Goal: Information Seeking & Learning: Learn about a topic

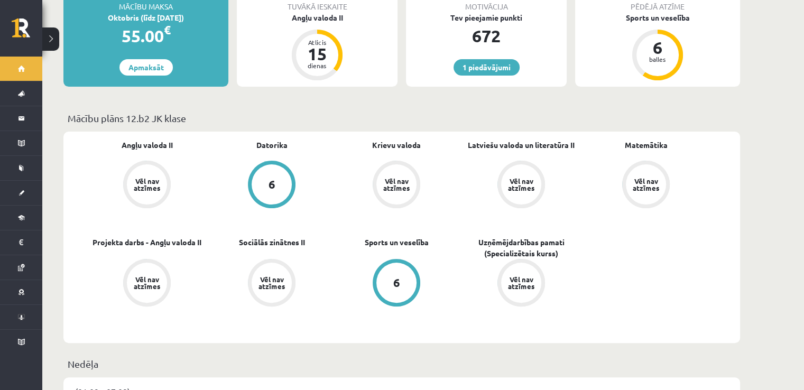
scroll to position [317, 0]
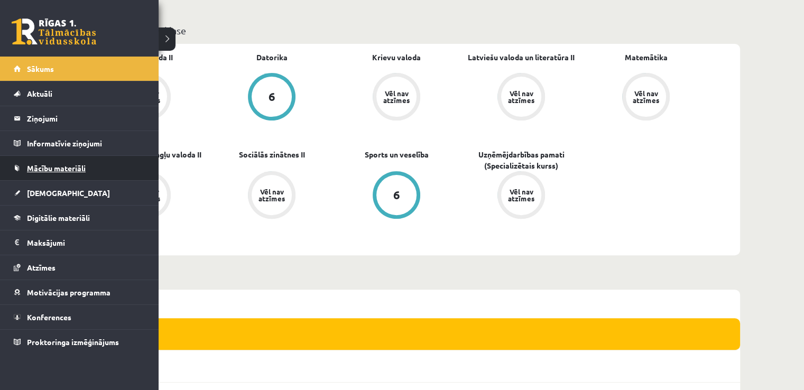
click at [77, 165] on span "Mācību materiāli" at bounding box center [56, 168] width 59 height 10
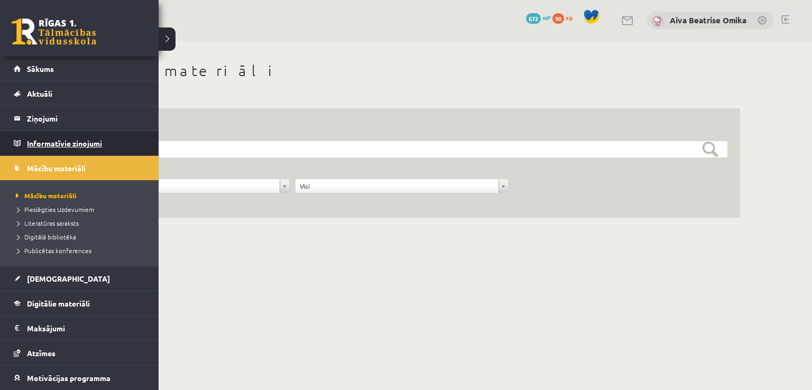
click at [43, 143] on legend "Informatīvie ziņojumi 0" at bounding box center [86, 143] width 118 height 24
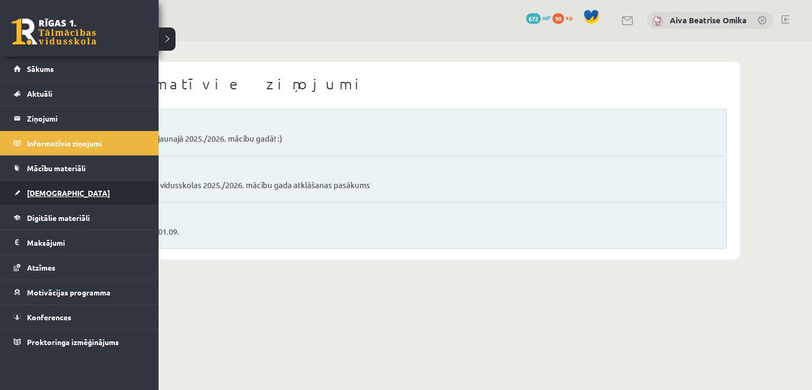
click at [60, 194] on link "[DEMOGRAPHIC_DATA]" at bounding box center [80, 193] width 132 height 24
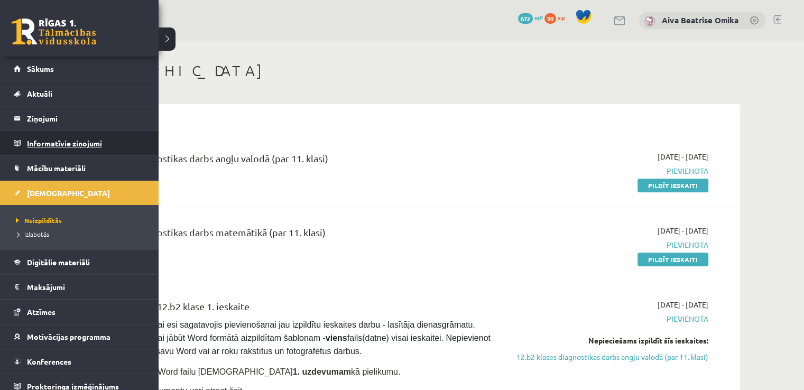
click at [49, 142] on legend "Informatīvie ziņojumi 0" at bounding box center [86, 143] width 118 height 24
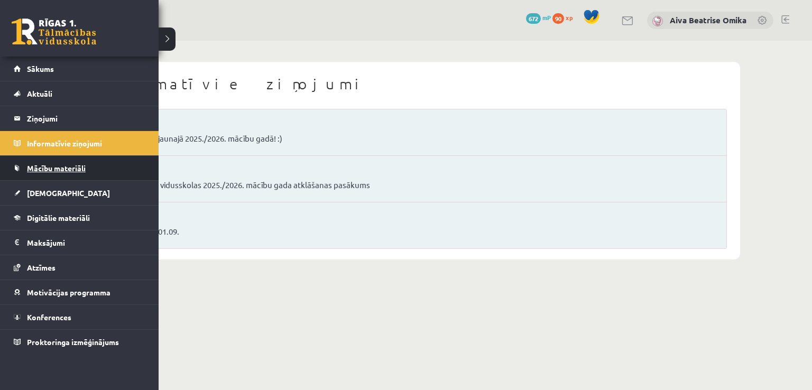
click at [47, 163] on span "Mācību materiāli" at bounding box center [56, 168] width 59 height 10
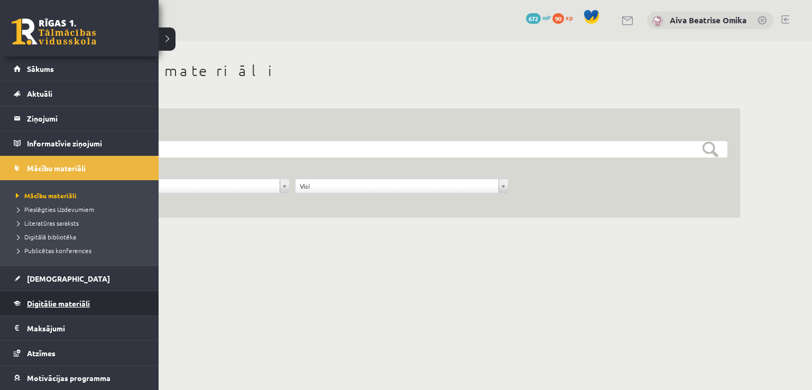
click at [85, 299] on span "Digitālie materiāli" at bounding box center [58, 304] width 63 height 10
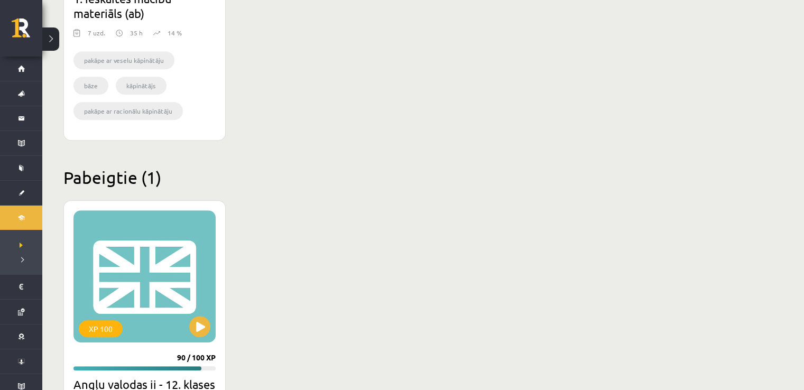
scroll to position [528, 0]
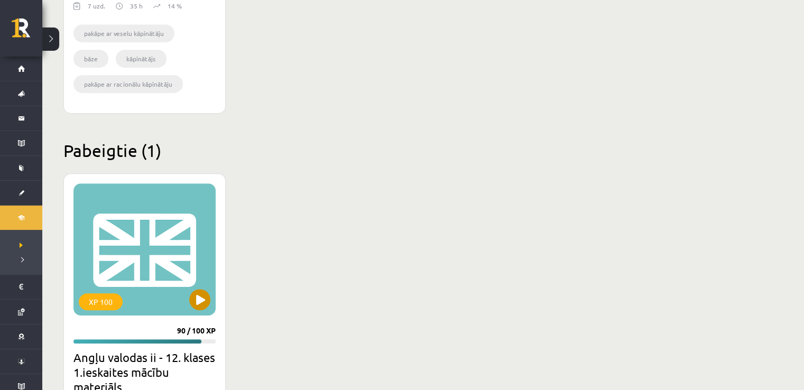
click at [146, 258] on div "XP 100" at bounding box center [144, 249] width 142 height 132
click at [188, 293] on div "XP 100" at bounding box center [144, 249] width 142 height 132
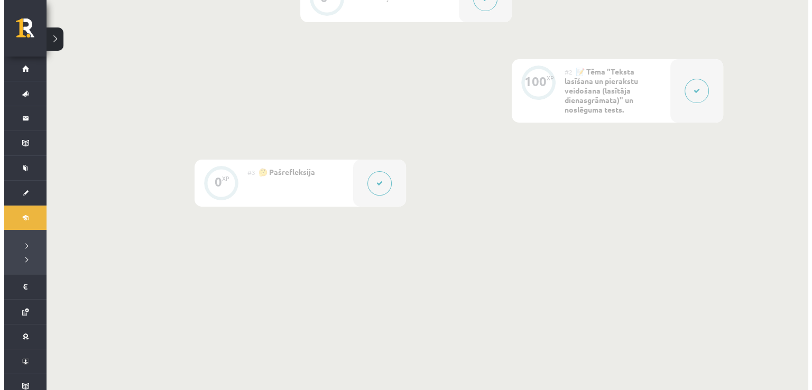
scroll to position [323, 0]
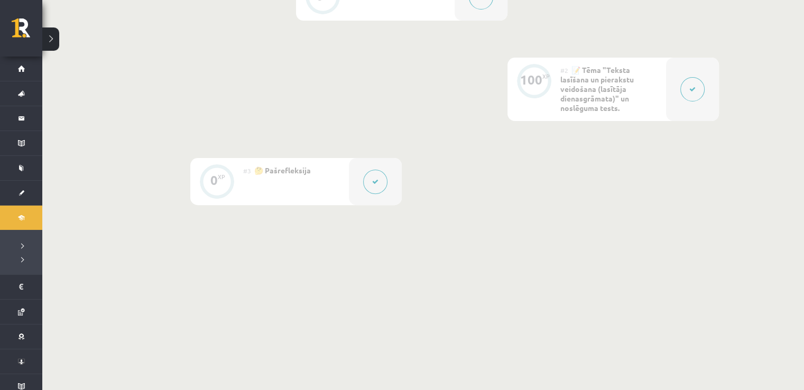
click at [681, 83] on div at bounding box center [692, 89] width 53 height 63
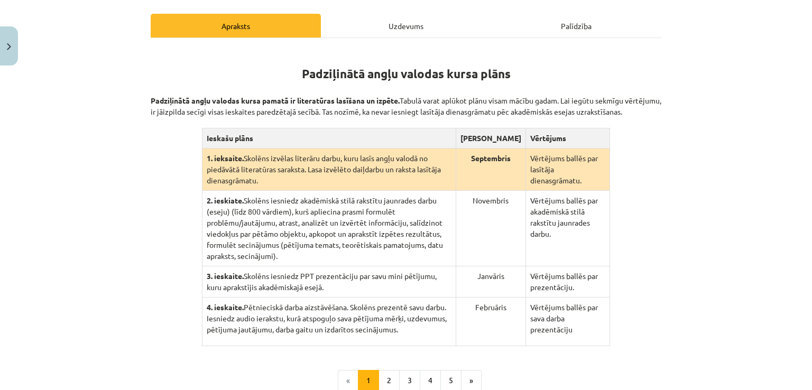
click at [402, 24] on div "Uzdevums" at bounding box center [406, 26] width 170 height 24
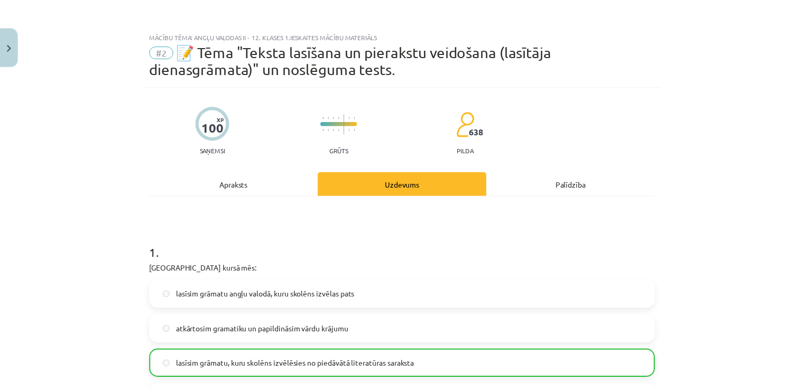
scroll to position [0, 0]
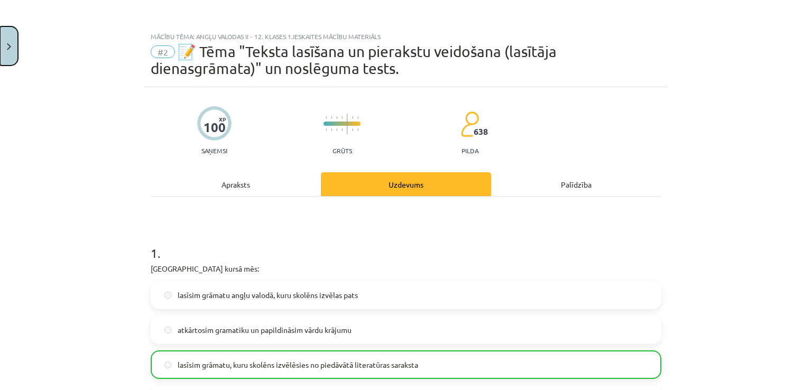
click at [0, 47] on button "Close" at bounding box center [9, 45] width 18 height 39
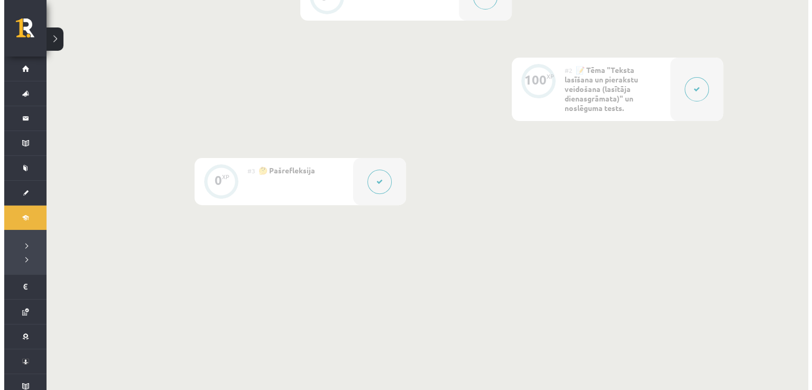
scroll to position [218, 0]
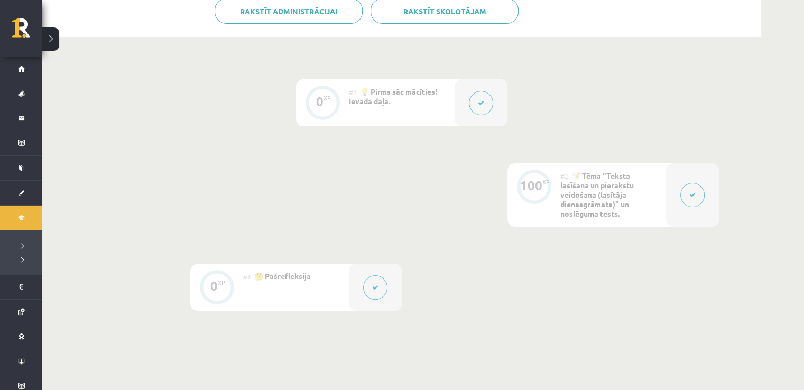
click at [474, 101] on button at bounding box center [481, 103] width 24 height 24
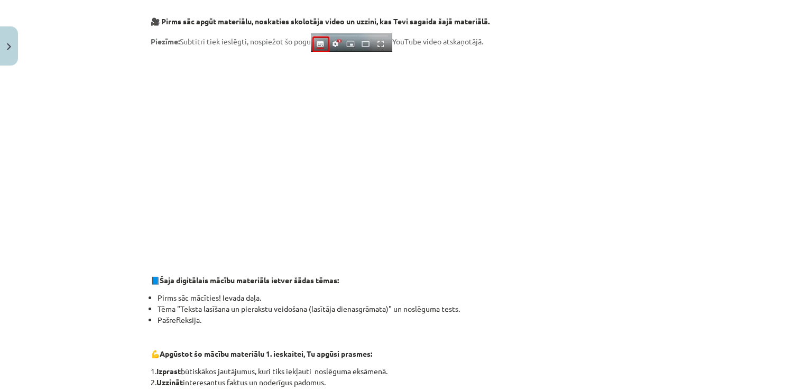
scroll to position [122, 0]
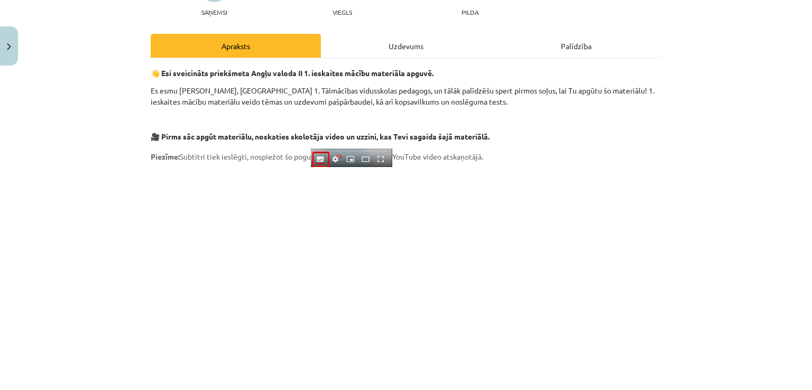
click at [369, 47] on div "Uzdevums" at bounding box center [406, 46] width 170 height 24
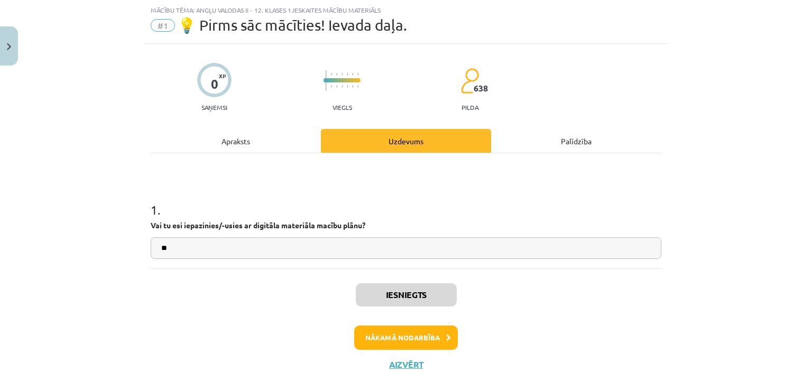
click at [252, 136] on div "Apraksts" at bounding box center [236, 141] width 170 height 24
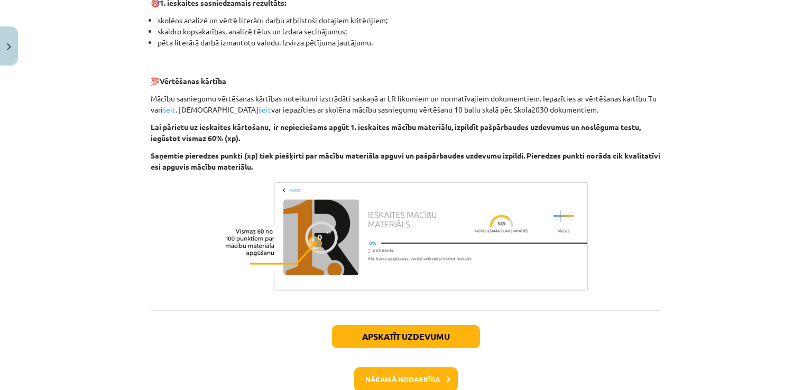
scroll to position [756, 0]
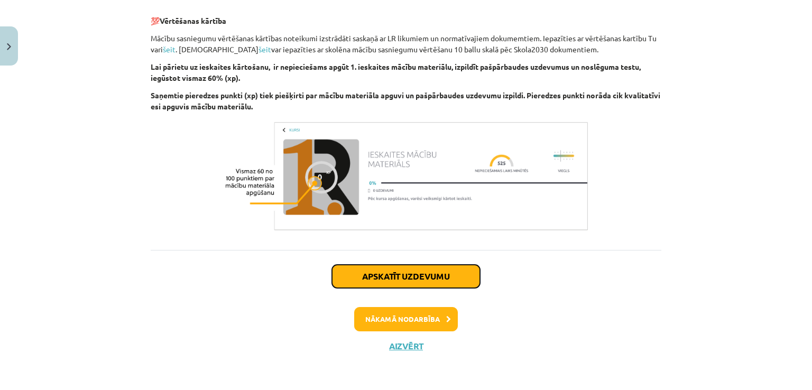
click at [394, 275] on button "Apskatīt uzdevumu" at bounding box center [406, 276] width 148 height 23
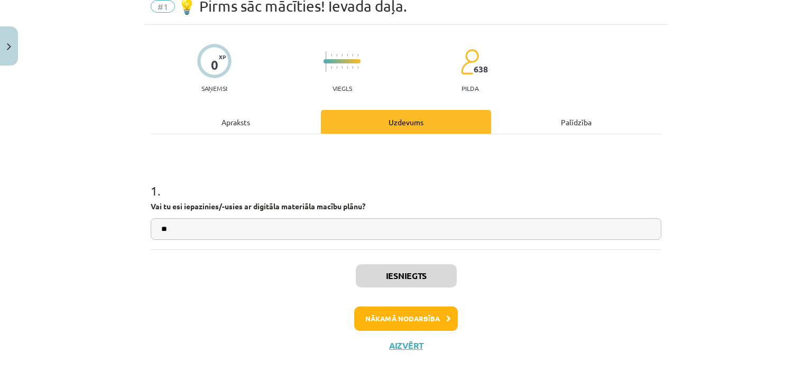
scroll to position [26, 0]
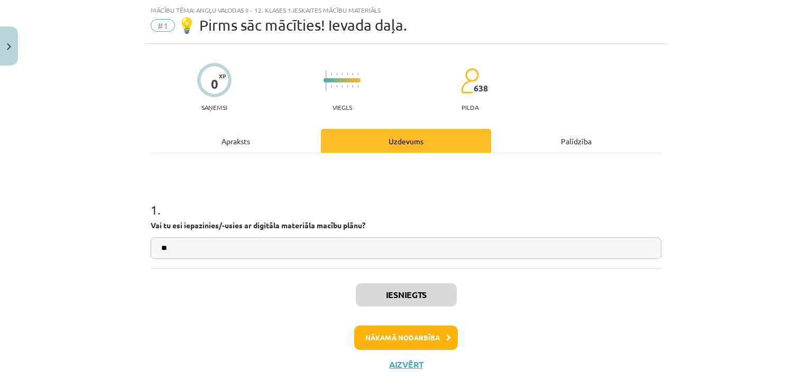
click at [261, 144] on div "Apraksts" at bounding box center [236, 141] width 170 height 24
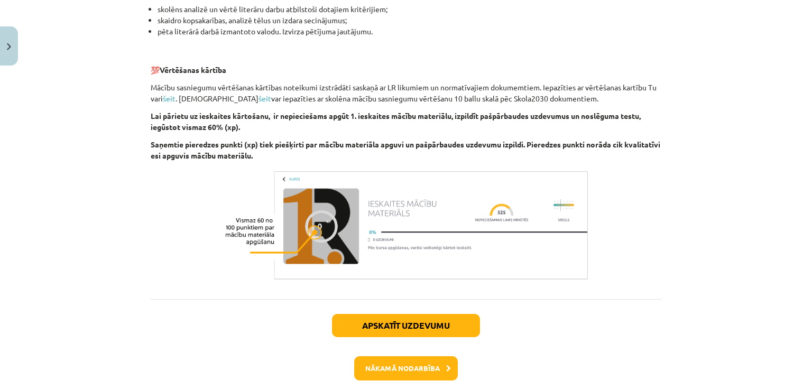
scroll to position [756, 0]
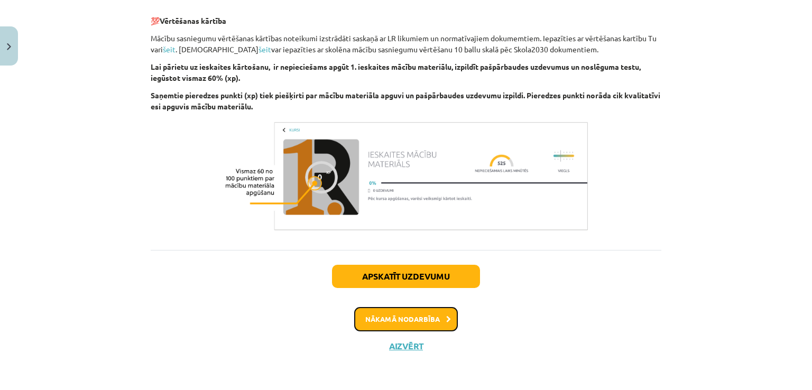
click at [411, 317] on button "Nākamā nodarbība" at bounding box center [406, 319] width 104 height 24
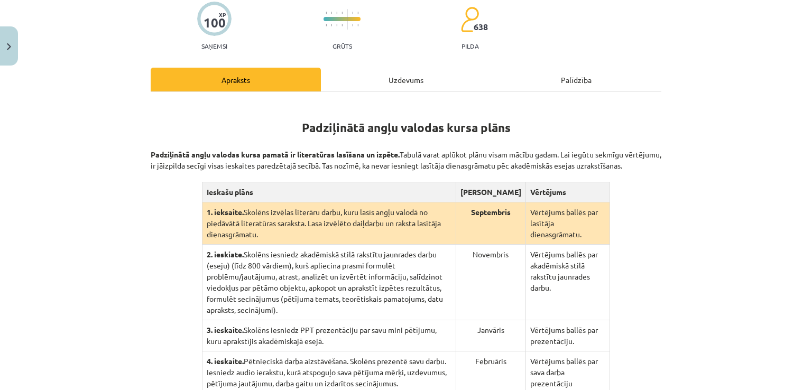
scroll to position [185, 0]
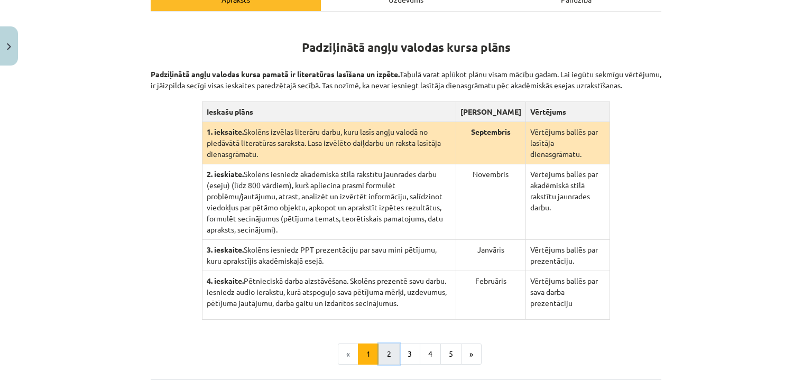
click at [380, 344] on button "2" at bounding box center [388, 354] width 21 height 21
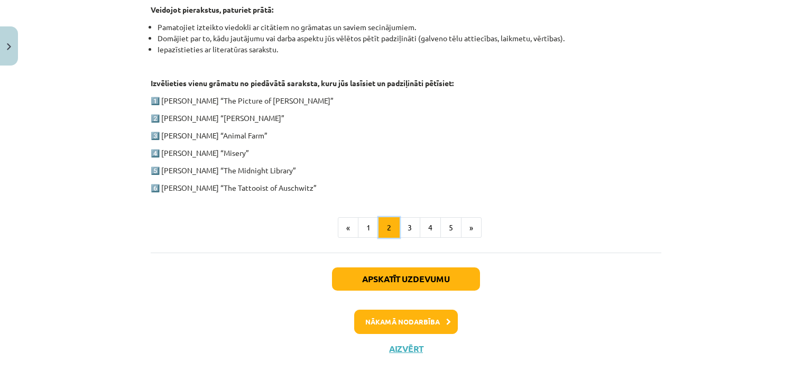
scroll to position [555, 0]
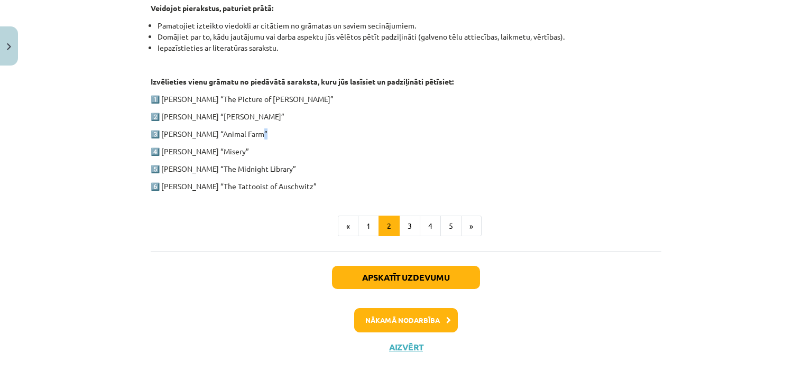
drag, startPoint x: 286, startPoint y: 137, endPoint x: 304, endPoint y: 138, distance: 17.4
click at [303, 138] on p "3️⃣ George Orwell “Animal Farm”" at bounding box center [406, 133] width 511 height 11
click at [304, 138] on p "3️⃣ George Orwell “Animal Farm”" at bounding box center [406, 133] width 511 height 11
drag, startPoint x: 161, startPoint y: 142, endPoint x: 452, endPoint y: 148, distance: 291.8
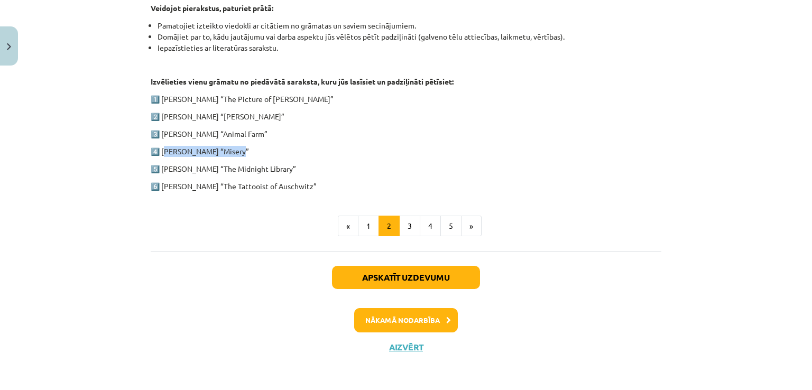
click at [452, 148] on p "4️⃣ Stephen King “Misery”" at bounding box center [406, 151] width 511 height 11
drag, startPoint x: 113, startPoint y: 137, endPoint x: 216, endPoint y: 137, distance: 103.1
click at [178, 137] on div "Mācību tēma: Angļu valodas ii - 12. klases 1.ieskaites mācību materiāls #2 📝 Tē…" at bounding box center [406, 195] width 812 height 390
click at [216, 137] on p "3️⃣ George Orwell “Animal Farm”" at bounding box center [406, 133] width 511 height 11
click at [243, 137] on p "3️⃣ George Orwell “Animal Farm”" at bounding box center [406, 133] width 511 height 11
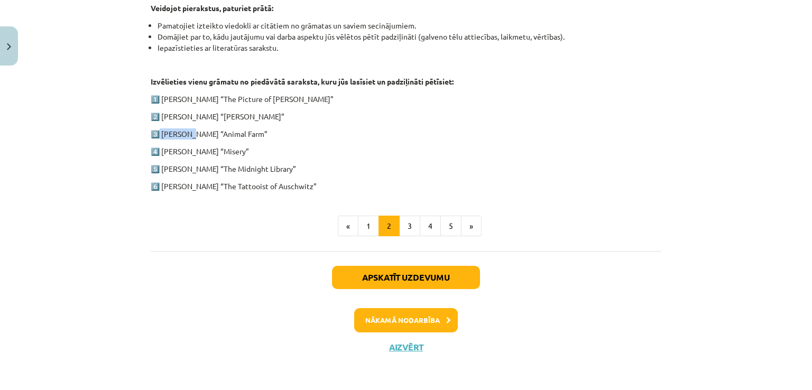
drag, startPoint x: 153, startPoint y: 122, endPoint x: 215, endPoint y: 118, distance: 61.9
click at [196, 120] on p "2️⃣ Charles Dickens “Oliver Twist”" at bounding box center [406, 116] width 511 height 11
drag, startPoint x: 165, startPoint y: 114, endPoint x: 275, endPoint y: 111, distance: 110.0
click at [275, 111] on p "2️⃣ Charles Dickens “Oliver Twist”" at bounding box center [406, 116] width 511 height 11
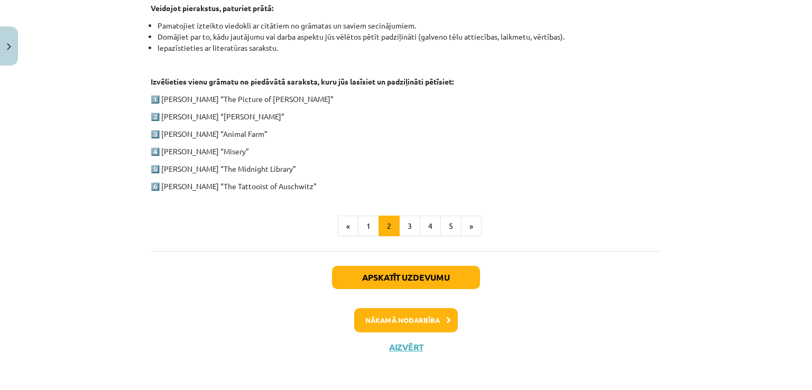
click at [275, 111] on p "2️⃣ Charles Dickens “Oliver Twist”" at bounding box center [406, 116] width 511 height 11
drag, startPoint x: 254, startPoint y: 117, endPoint x: 173, endPoint y: 112, distance: 80.5
click at [173, 112] on p "2️⃣ Charles Dickens “Oliver Twist”" at bounding box center [406, 116] width 511 height 11
click at [171, 115] on p "2️⃣ Charles Dickens “Oliver Twist”" at bounding box center [406, 116] width 511 height 11
drag, startPoint x: 219, startPoint y: 115, endPoint x: 146, endPoint y: 115, distance: 72.4
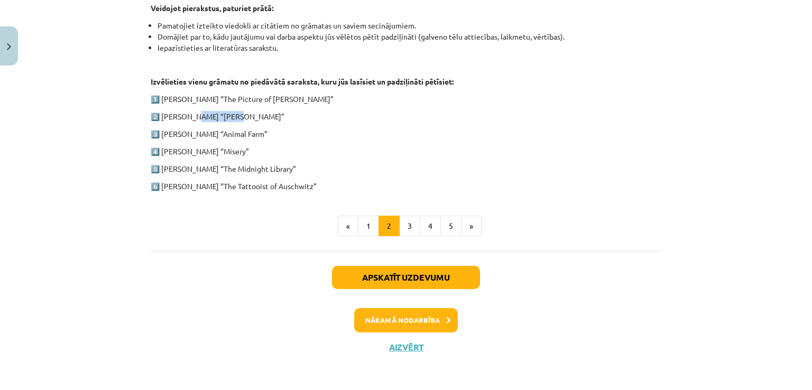
click at [165, 115] on p "2️⃣ Charles Dickens “Oliver Twist”" at bounding box center [406, 116] width 511 height 11
click at [481, 118] on p "2️⃣ Charles Dickens “Oliver Twist”" at bounding box center [406, 116] width 511 height 11
